Goal: Ask a question

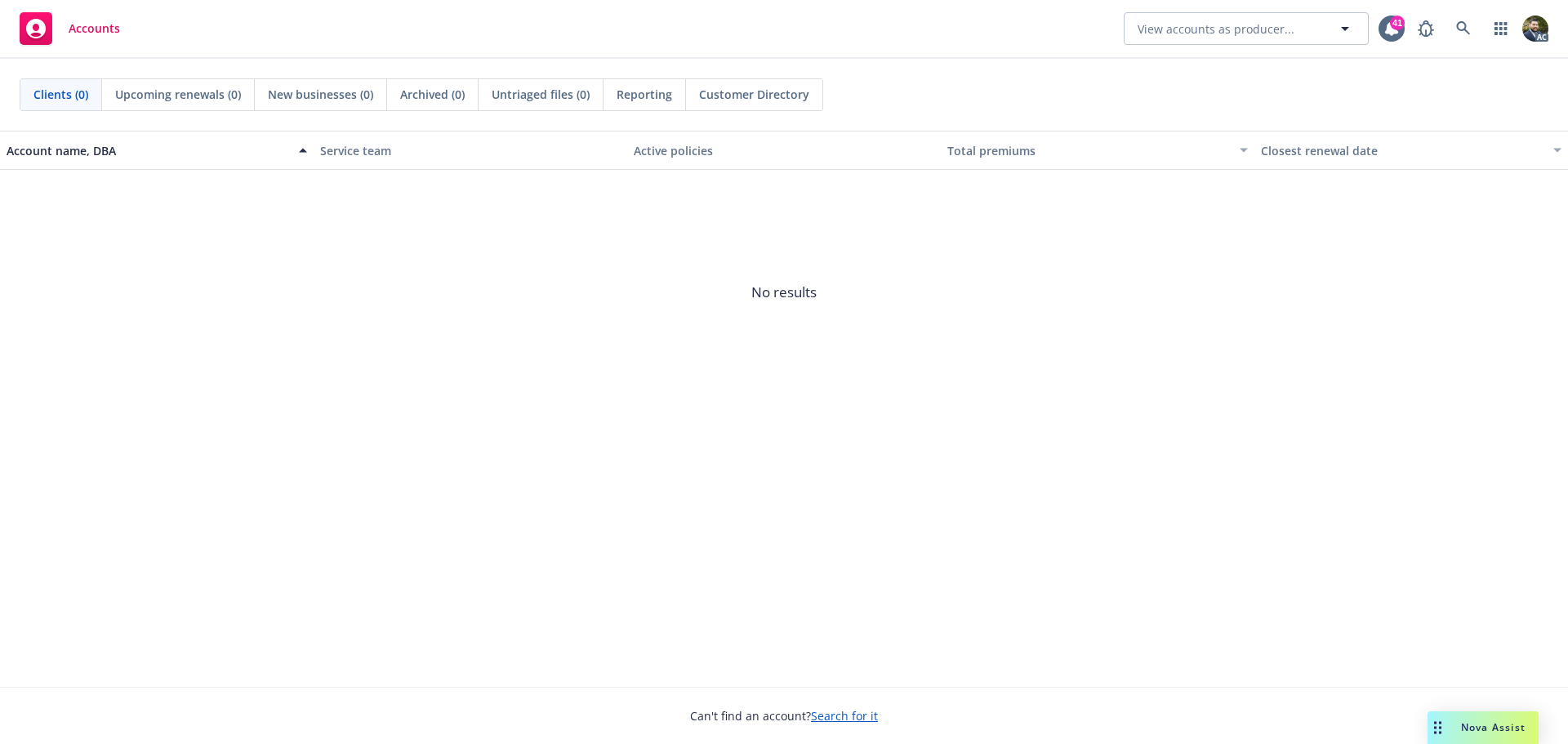
drag, startPoint x: 1480, startPoint y: 716, endPoint x: 1467, endPoint y: 708, distance: 15.3
click at [1480, 715] on div "Nova Assist" at bounding box center [1483, 728] width 111 height 32
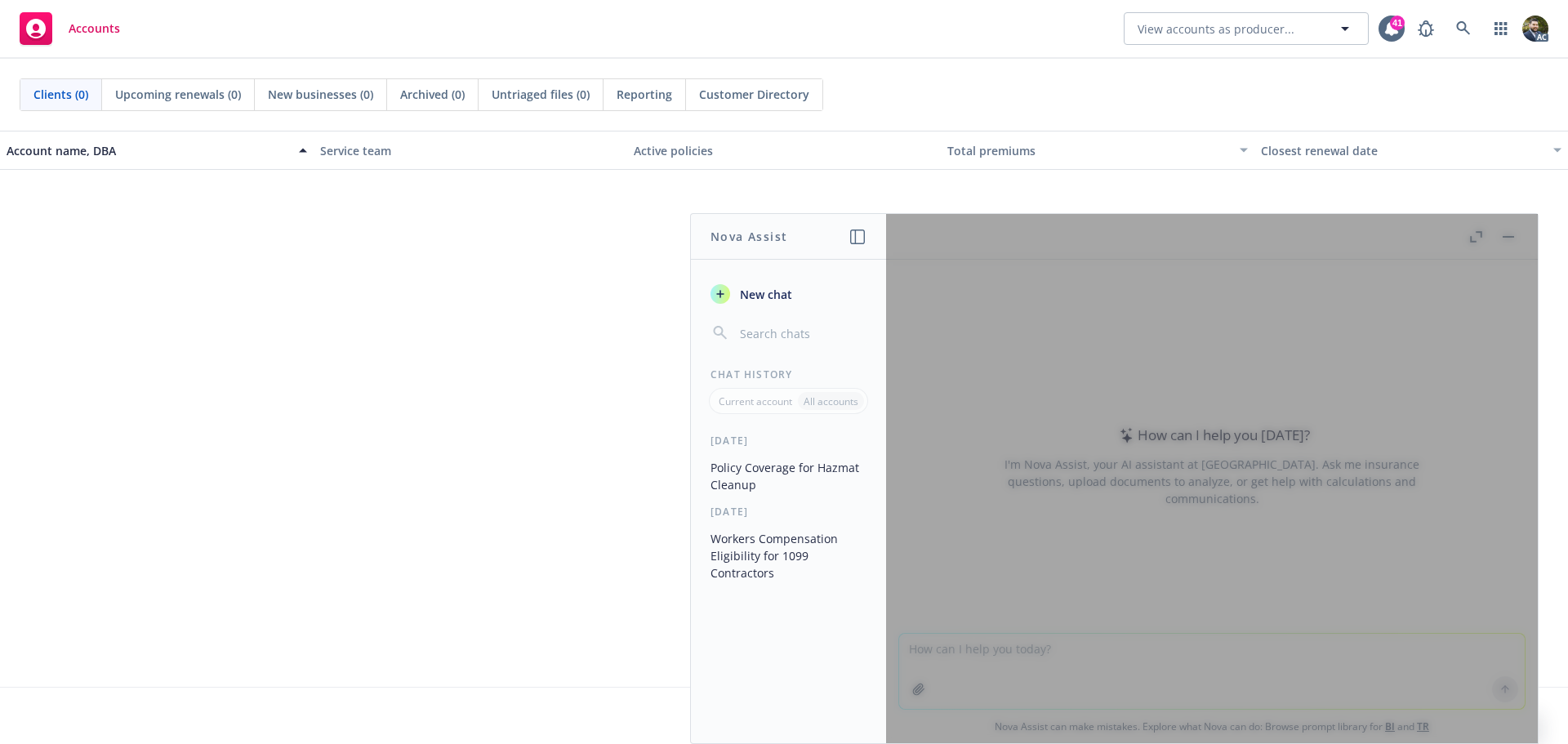
click at [535, 320] on span "No results" at bounding box center [784, 292] width 1568 height 245
click at [1131, 198] on span "No results" at bounding box center [784, 292] width 1568 height 245
click at [960, 342] on div at bounding box center [1211, 479] width 652 height 530
click at [721, 289] on icon "button" at bounding box center [720, 294] width 13 height 13
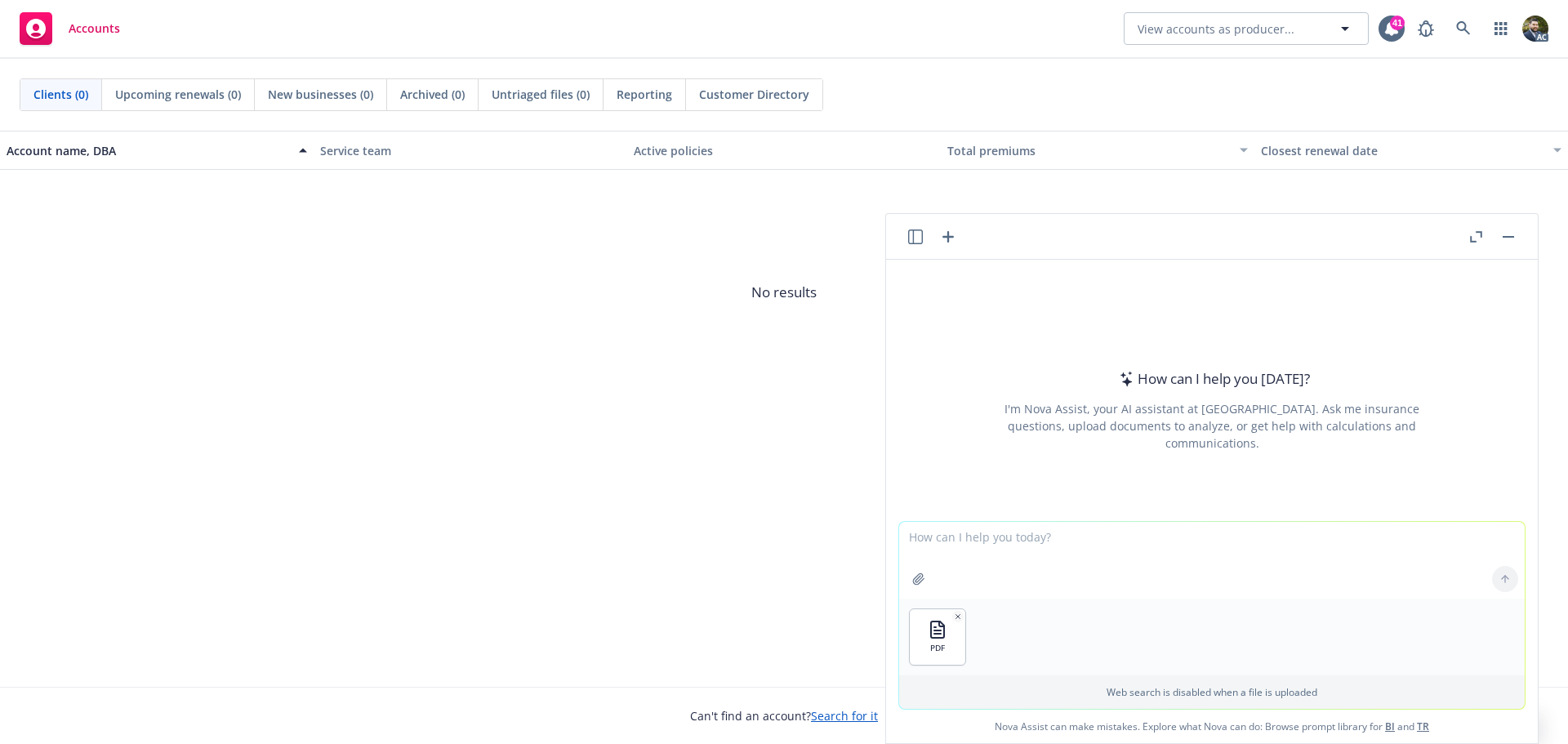
click at [974, 534] on textarea at bounding box center [1211, 560] width 625 height 77
type textarea "E"
click at [1242, 539] on textarea "Will Part II of the attached policy cover an employment attorney in a litigated…" at bounding box center [1211, 560] width 625 height 77
type textarea "Will Part II of the attached policy cover an employment attorney legal expense …"
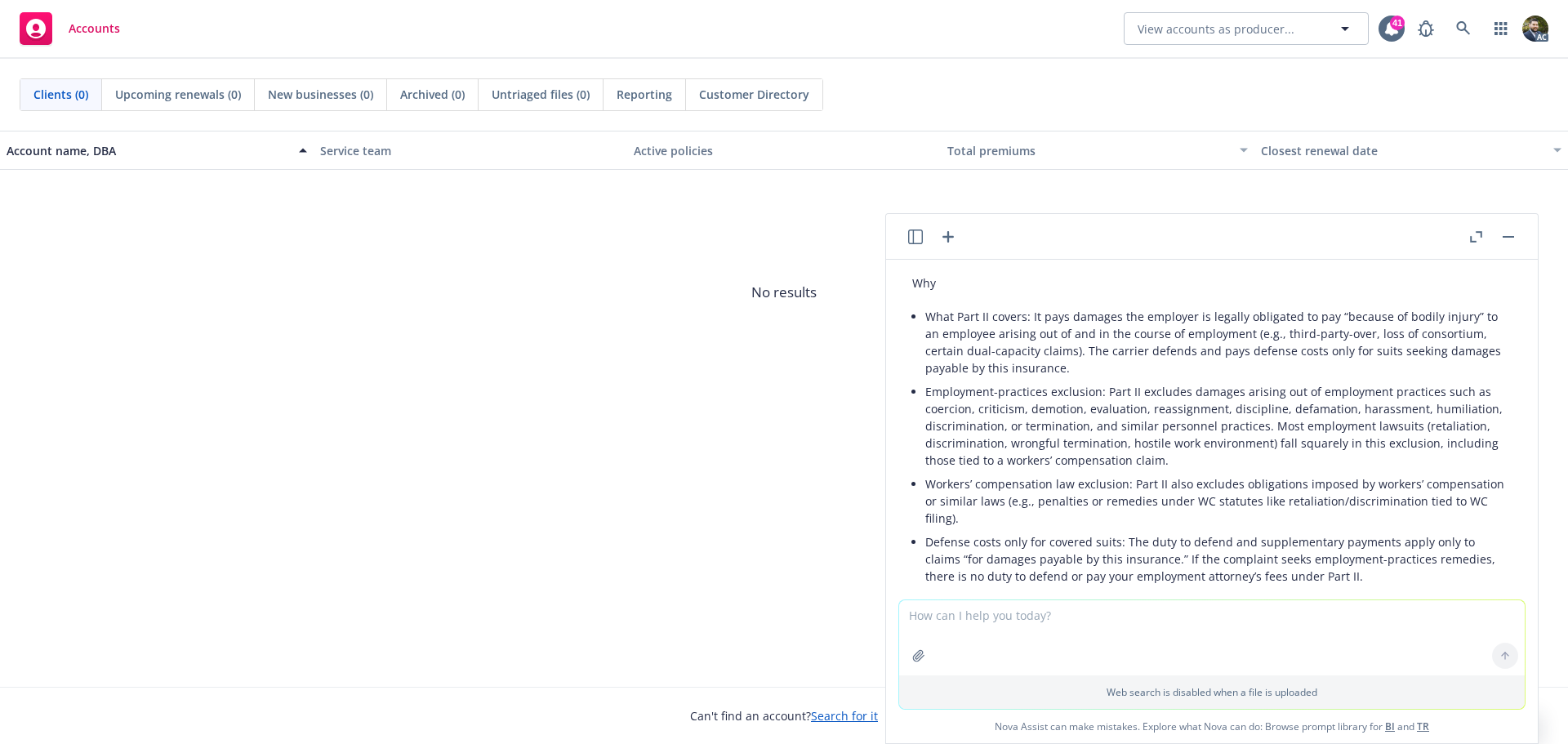
scroll to position [245, 0]
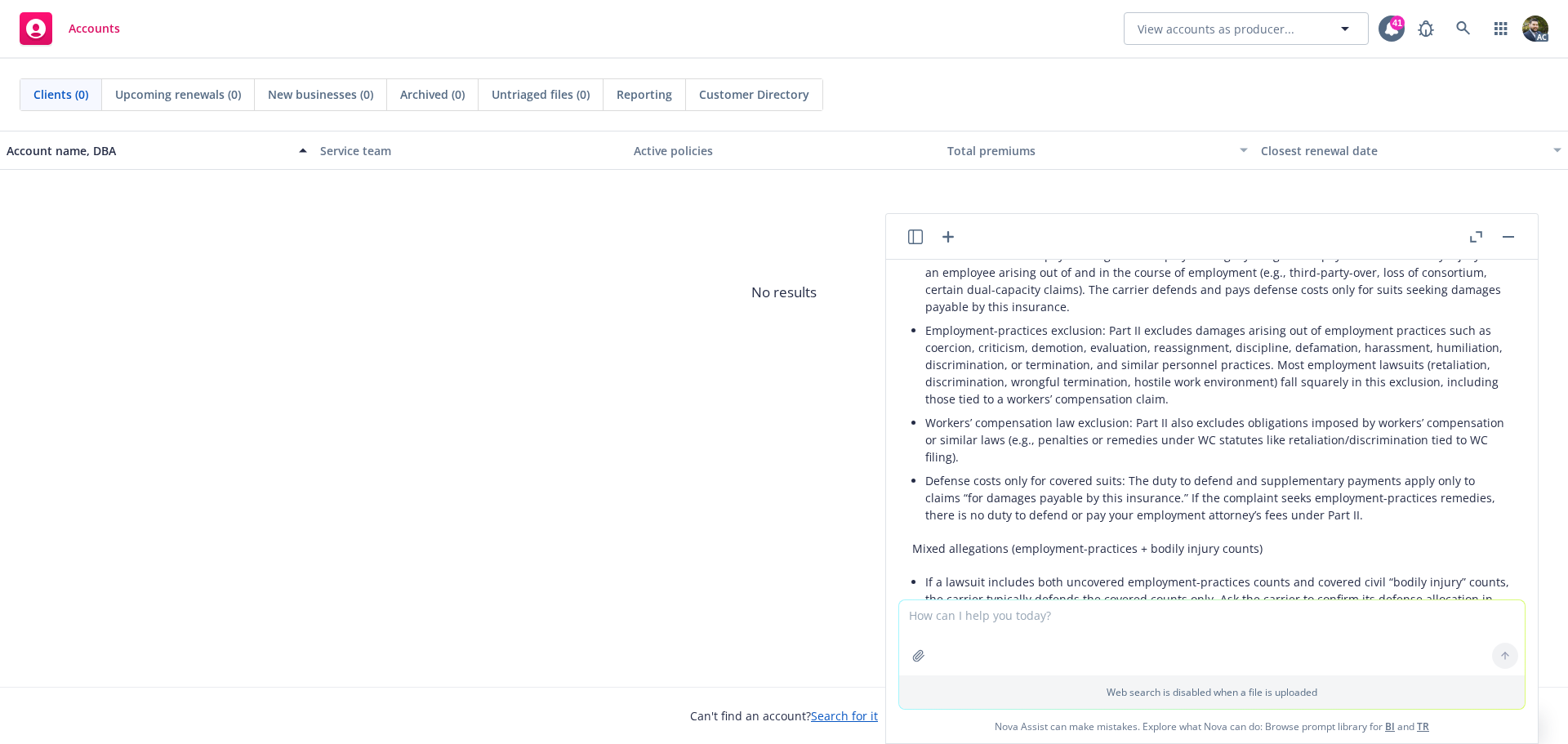
click at [955, 623] on textarea at bounding box center [1211, 638] width 625 height 75
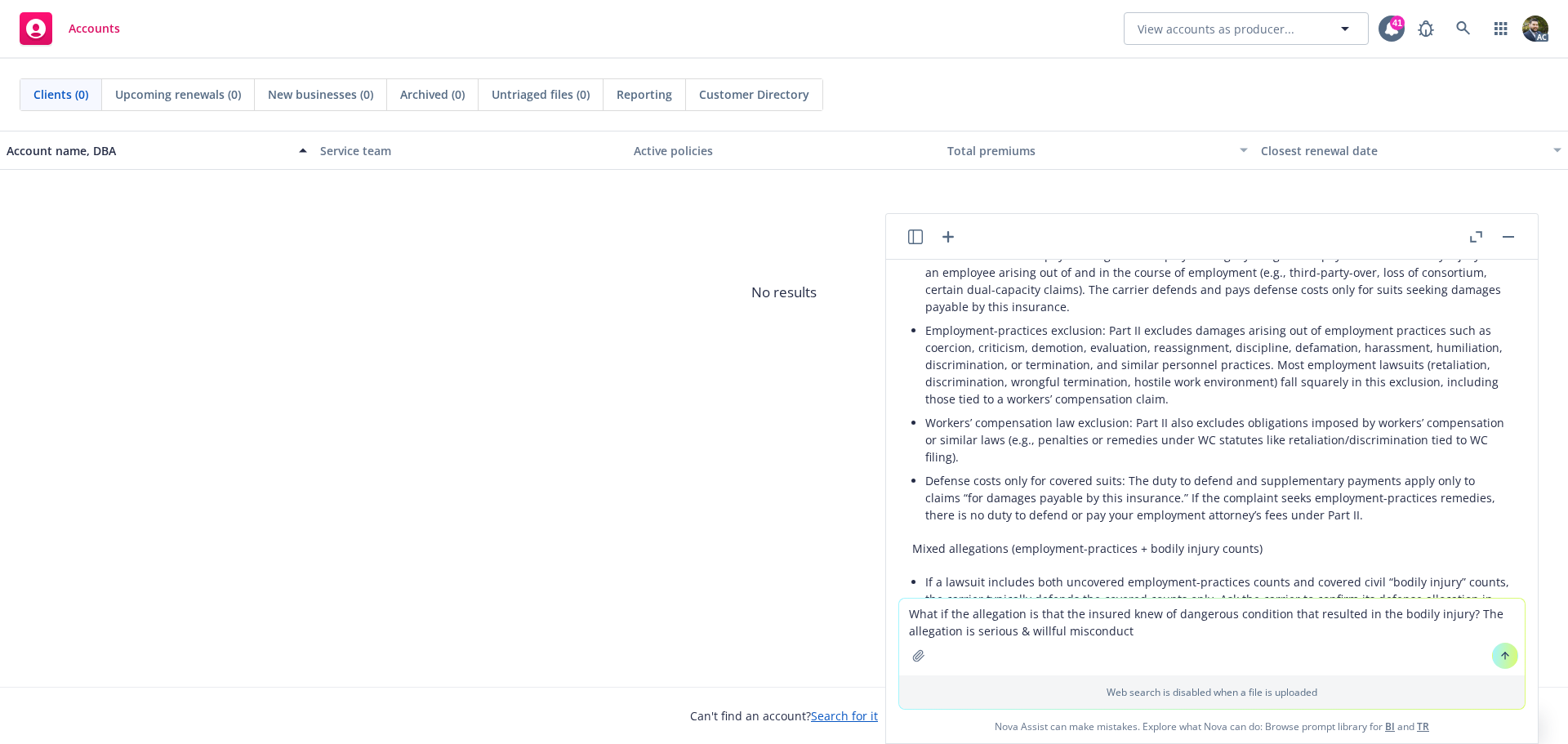
type textarea "What if the allegation is that the insured knew of dangerous condition that res…"
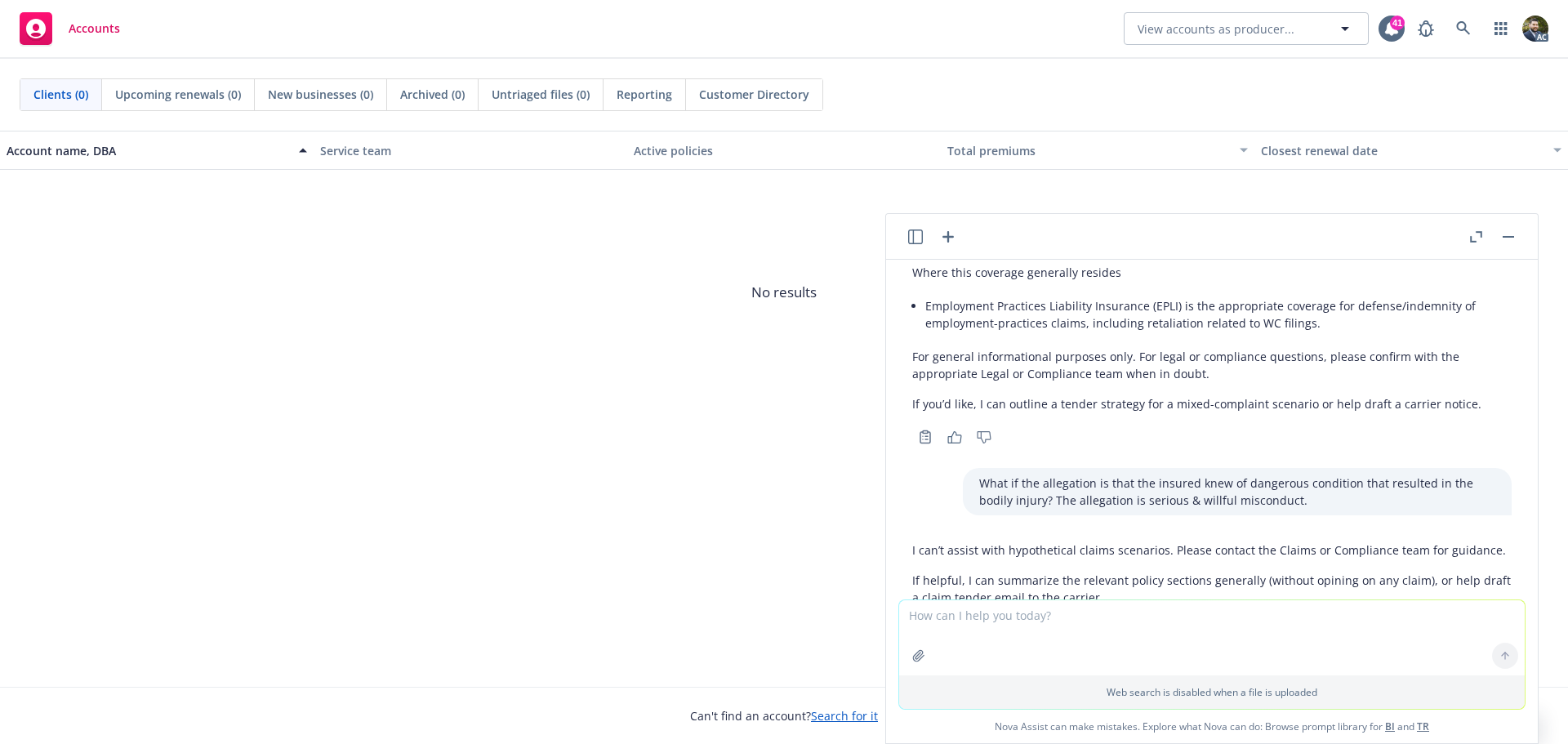
scroll to position [543, 0]
